Goal: Navigation & Orientation: Find specific page/section

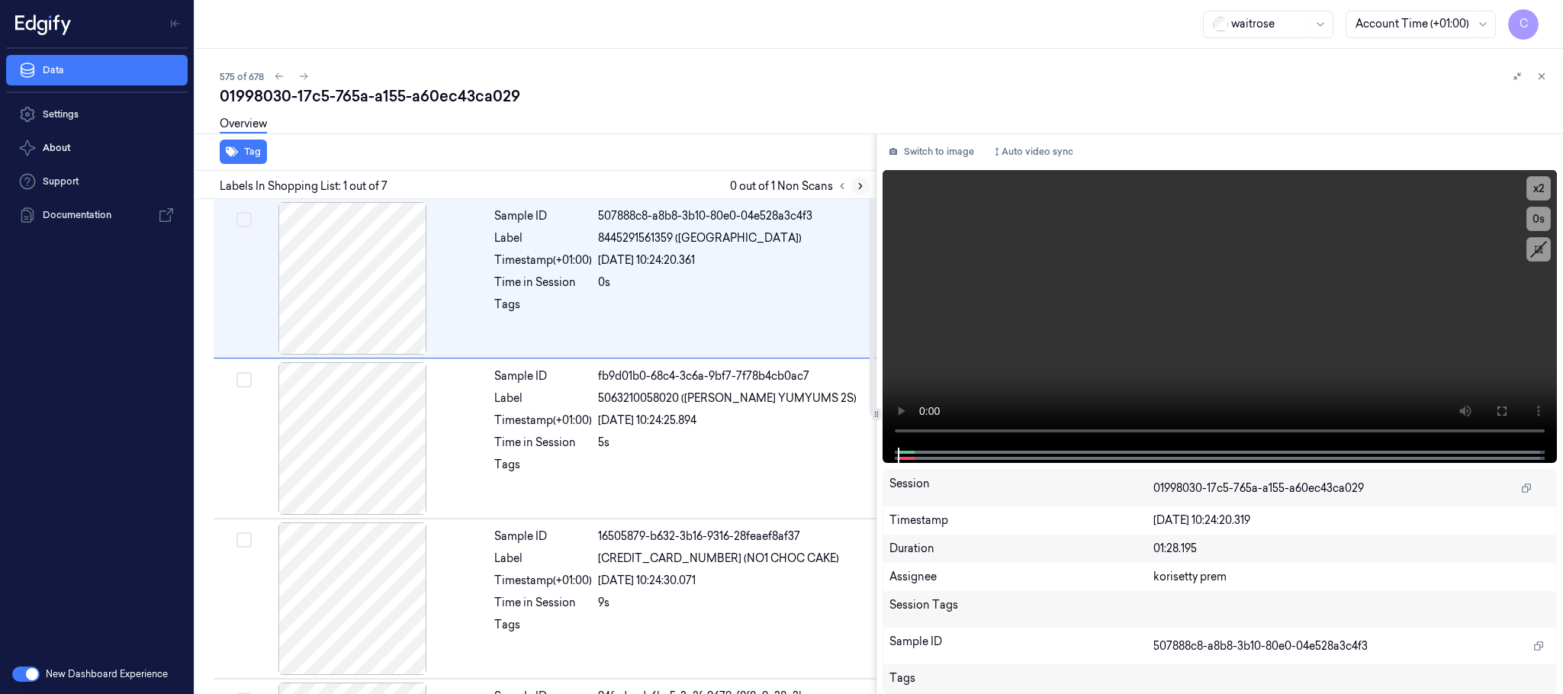
click at [858, 191] on icon at bounding box center [860, 186] width 11 height 11
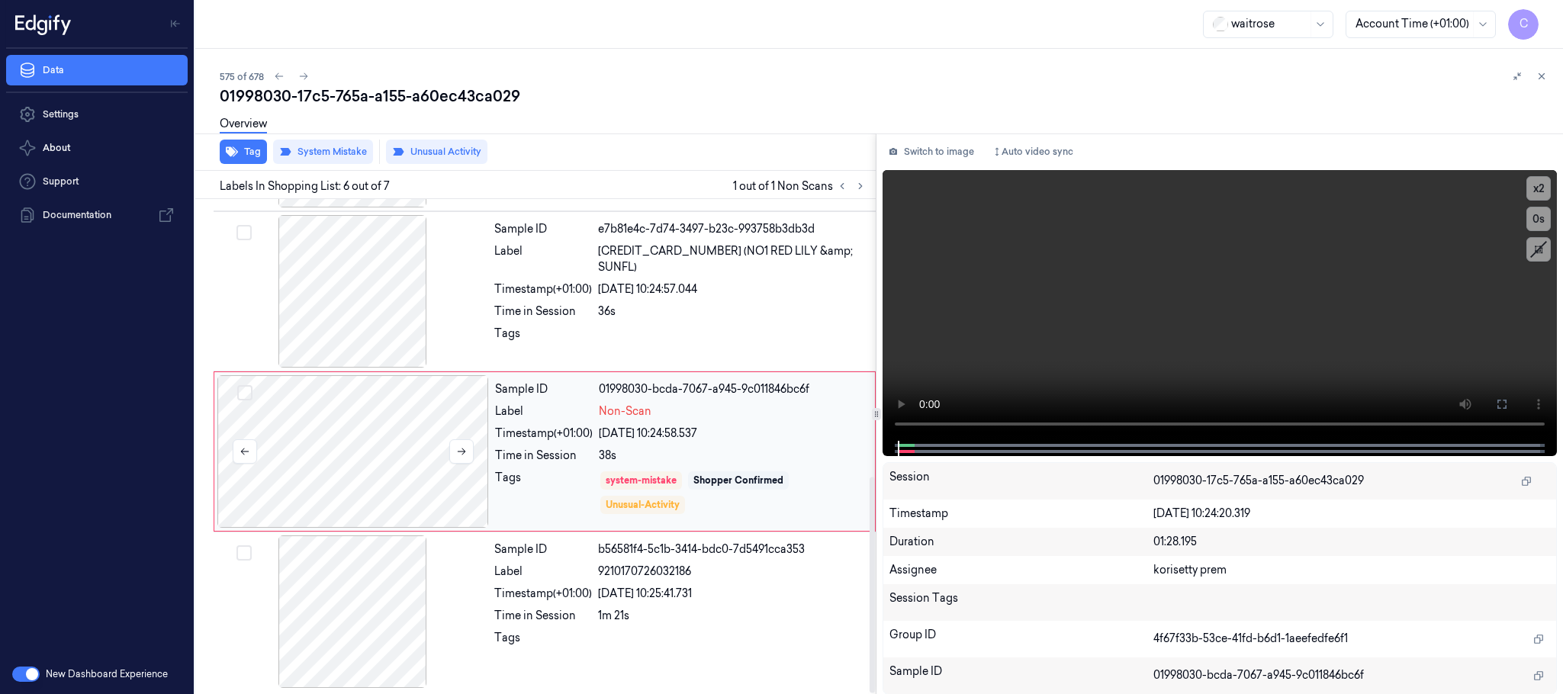
scroll to position [635, 0]
click at [458, 447] on icon at bounding box center [461, 449] width 11 height 11
click at [462, 451] on icon at bounding box center [461, 449] width 11 height 11
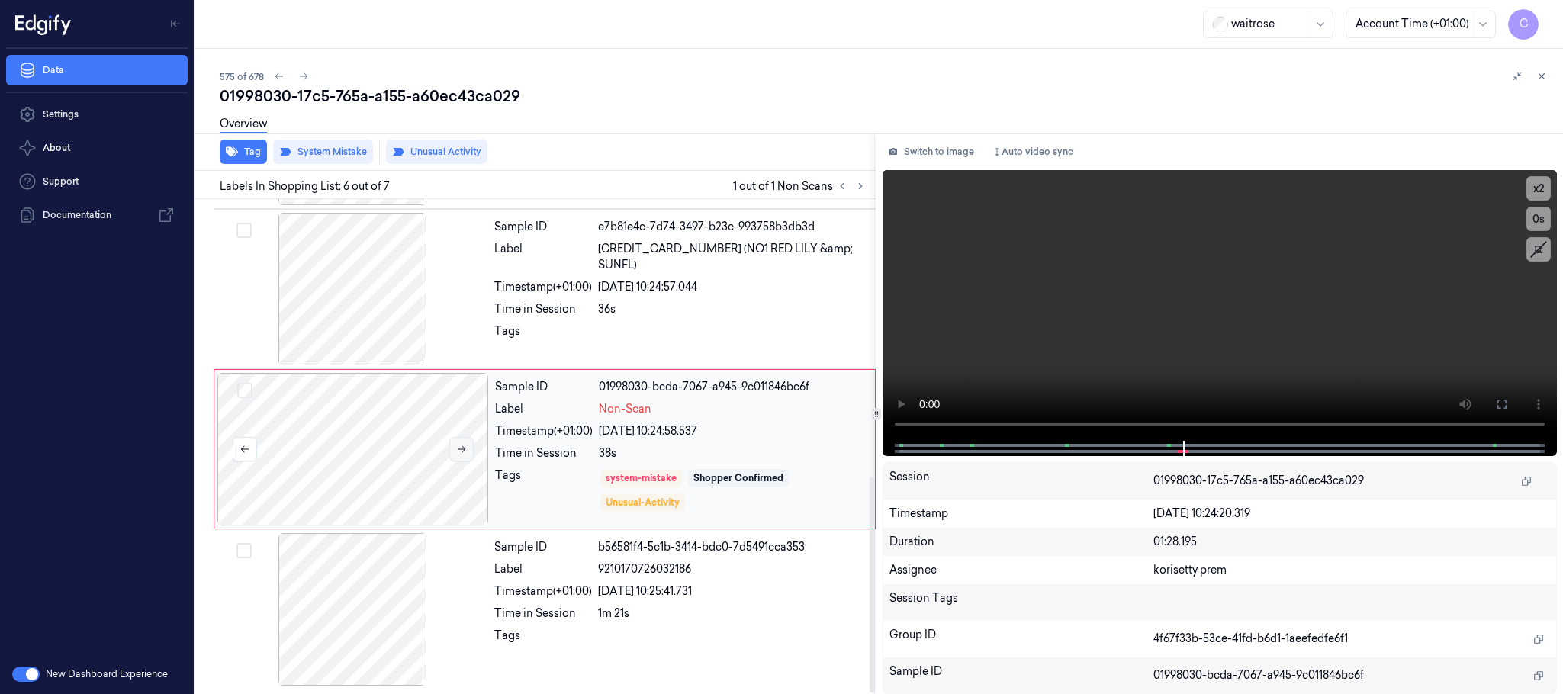
click at [462, 451] on icon at bounding box center [461, 449] width 11 height 11
click at [460, 451] on icon at bounding box center [461, 449] width 11 height 11
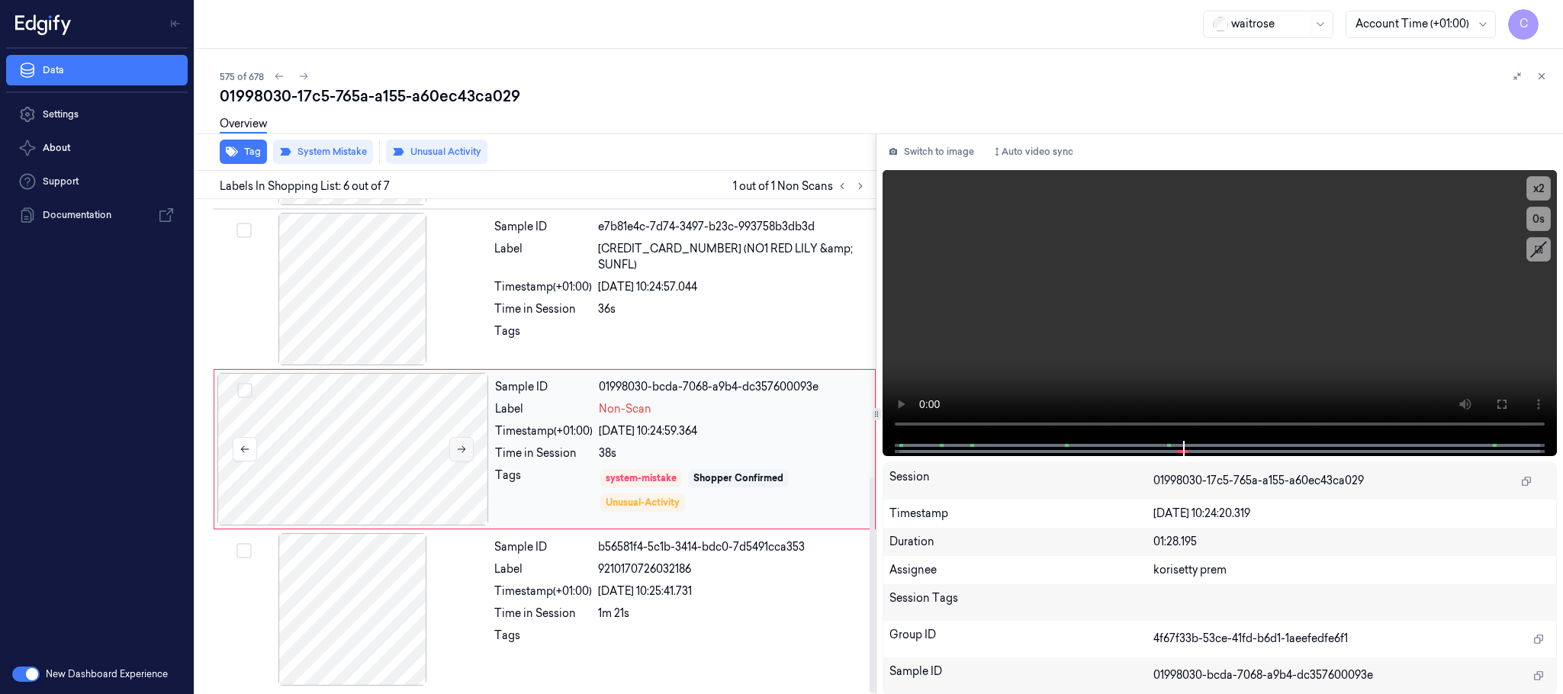
click at [458, 445] on icon at bounding box center [461, 449] width 11 height 11
click at [461, 445] on icon at bounding box center [461, 449] width 11 height 11
